Goal: Task Accomplishment & Management: Manage account settings

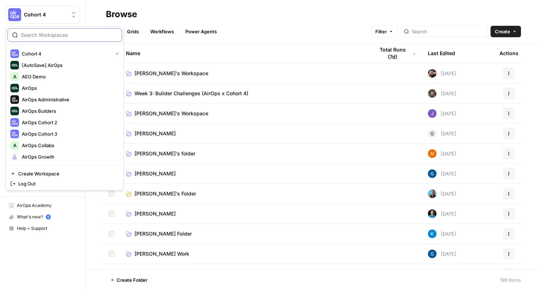
click at [43, 14] on span "Cohort 4" at bounding box center [45, 14] width 43 height 7
click at [278, 14] on h2 "Browse" at bounding box center [313, 14] width 415 height 11
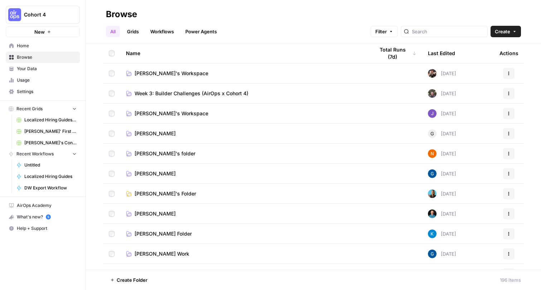
click at [46, 15] on span "Cohort 4" at bounding box center [45, 14] width 43 height 7
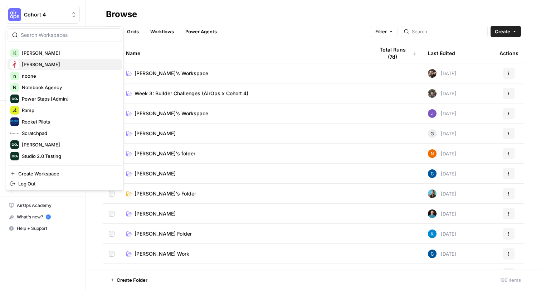
scroll to position [157, 0]
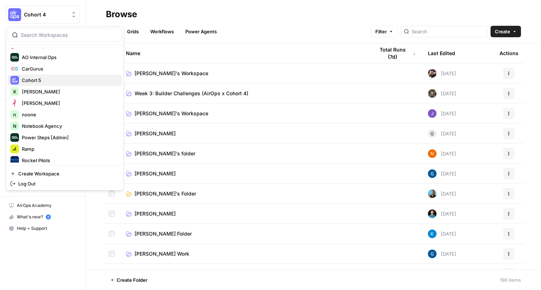
click at [44, 78] on span "Cohort 5" at bounding box center [69, 80] width 94 height 7
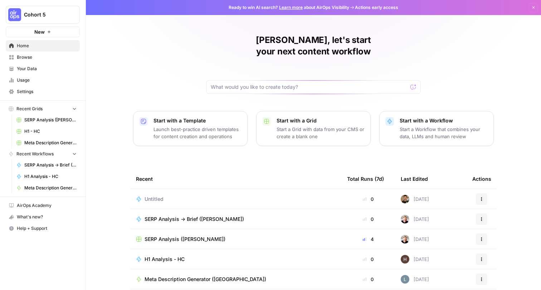
click at [28, 94] on span "Settings" at bounding box center [47, 91] width 60 height 6
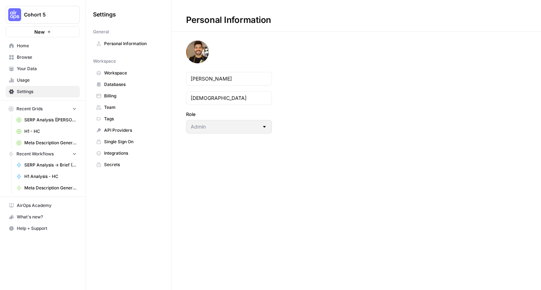
click at [113, 106] on span "Team" at bounding box center [132, 107] width 57 height 6
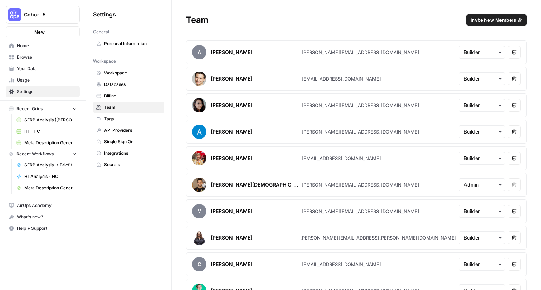
click at [492, 19] on span "Invite New Members" at bounding box center [492, 19] width 45 height 7
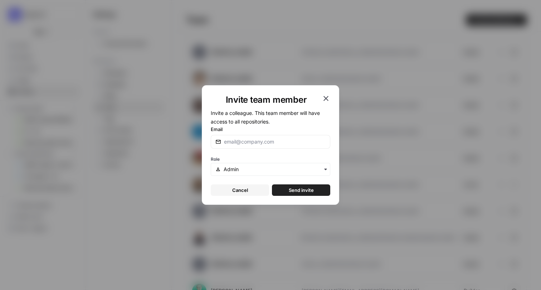
click at [271, 146] on div at bounding box center [270, 142] width 119 height 14
paste input "[URL][DOMAIN_NAME]"
paste input "[EMAIL_ADDRESS]"
type input "[EMAIL_ADDRESS][DOMAIN_NAME]"
click at [297, 170] on input "text" at bounding box center [275, 169] width 102 height 7
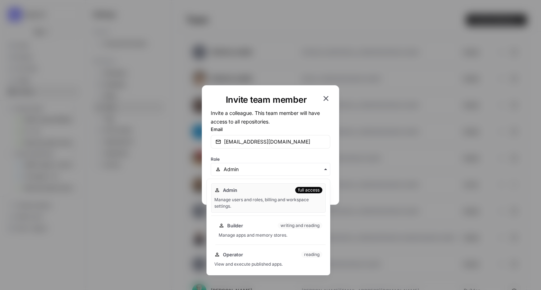
click at [279, 232] on div "Manage apps and memory stores." at bounding box center [271, 235] width 104 height 6
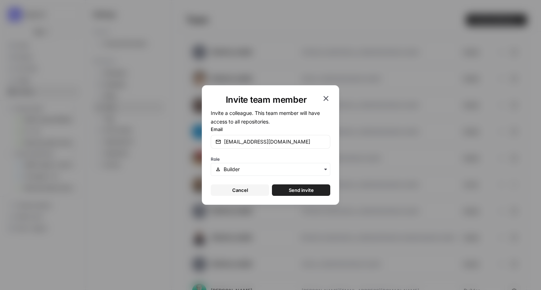
click at [312, 188] on span "Send invite" at bounding box center [301, 189] width 25 height 7
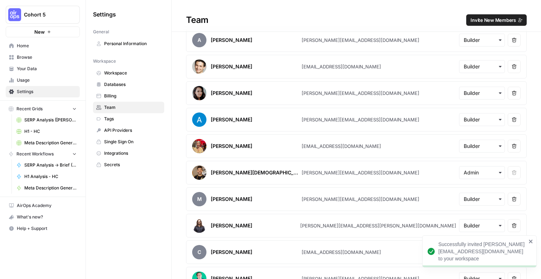
scroll to position [1924, 0]
